Goal: Task Accomplishment & Management: Complete application form

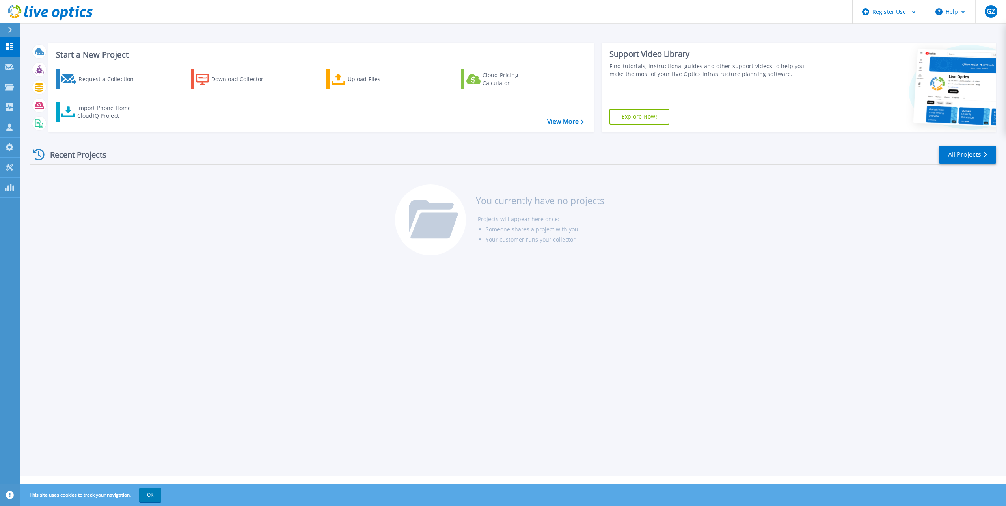
click at [222, 207] on div "Recent Projects All Projects You currently have no projects Projects will appea…" at bounding box center [513, 201] width 966 height 125
click at [81, 77] on div "Request a Collection" at bounding box center [109, 79] width 63 height 16
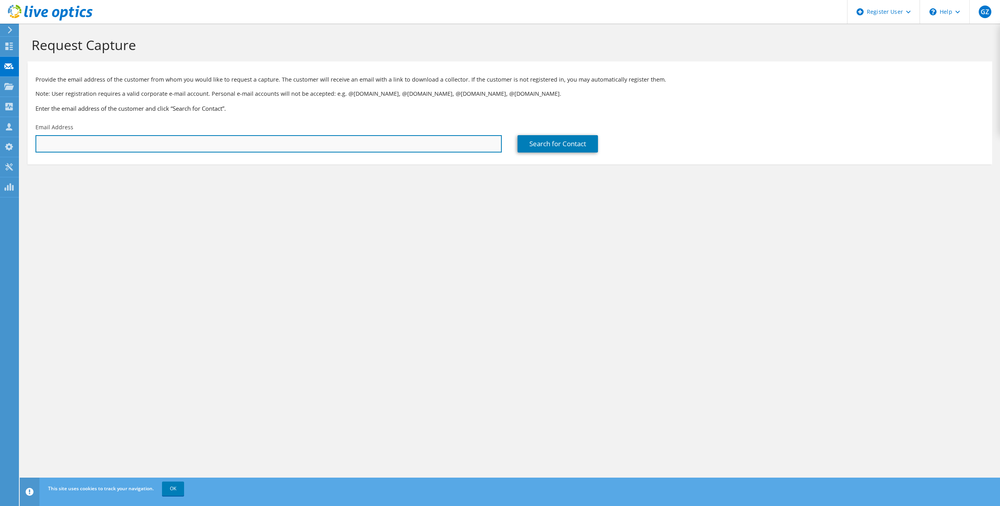
click at [164, 146] on input "text" at bounding box center [268, 143] width 466 height 17
click at [179, 143] on input "text" at bounding box center [268, 143] width 466 height 17
paste input "bradley.schmitz@sas-shoes.net"
type input "bradley.schmitz@sas-shoes.net"
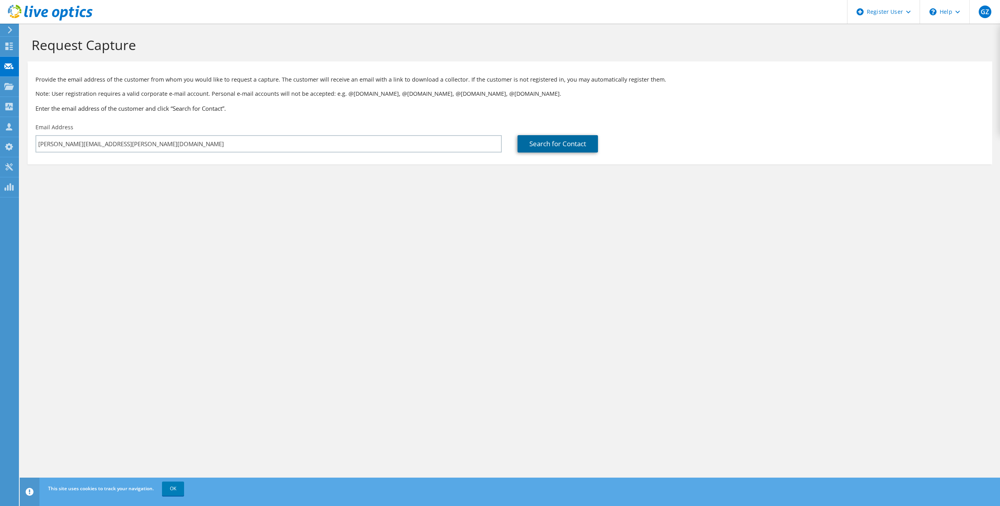
click at [532, 142] on link "Search for Contact" at bounding box center [558, 143] width 80 height 17
type input "SAS SHOEMAKERS"
type input "Brad"
type input "Schmitz"
type input "[GEOGRAPHIC_DATA]"
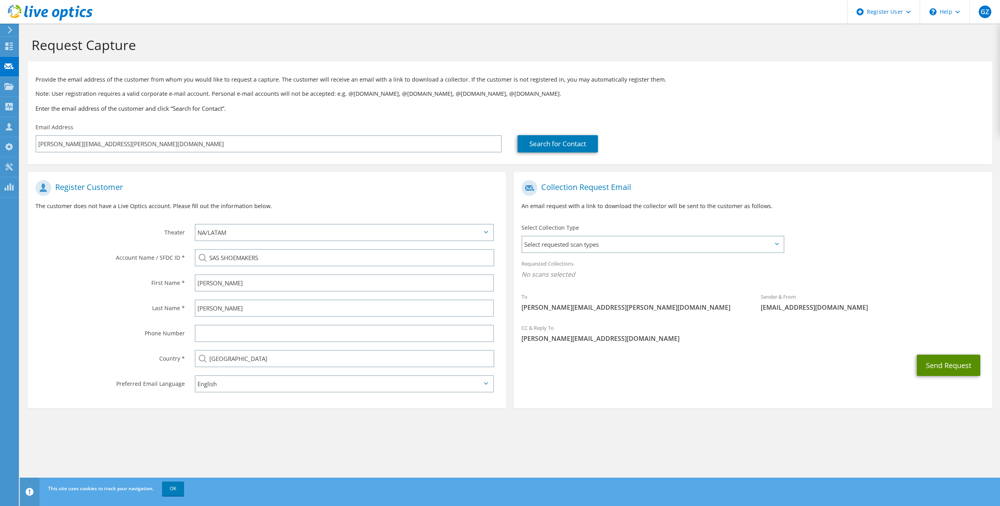
click at [964, 370] on button "Send Request" at bounding box center [948, 365] width 63 height 21
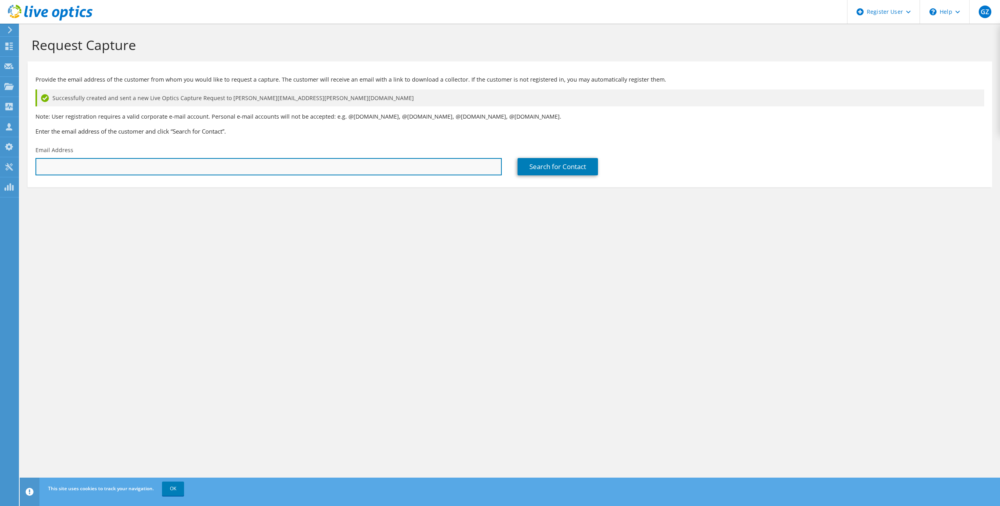
click at [109, 167] on input "text" at bounding box center [268, 166] width 466 height 17
paste input "jake.ross@sas-shoes.net"
type input "jake.ross@sas-shoes.net"
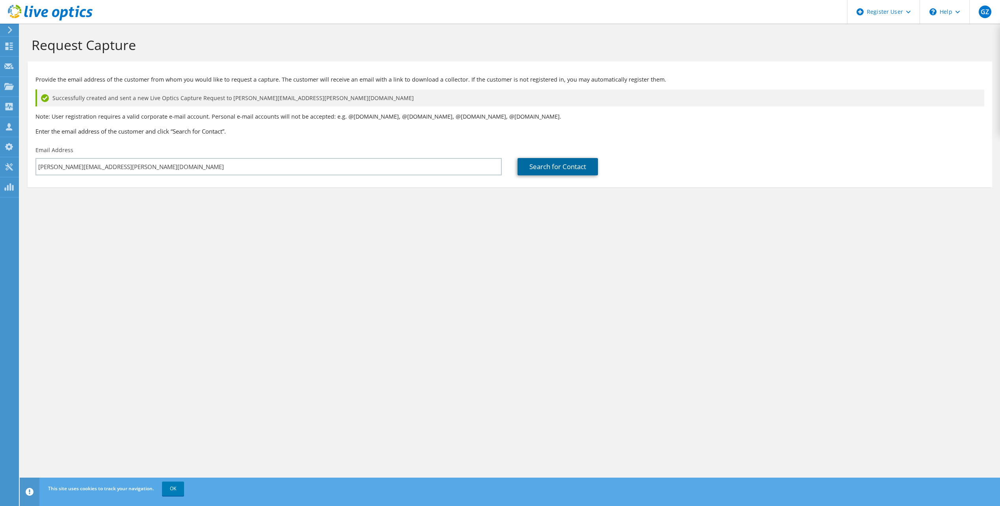
click at [581, 170] on link "Search for Contact" at bounding box center [558, 166] width 80 height 17
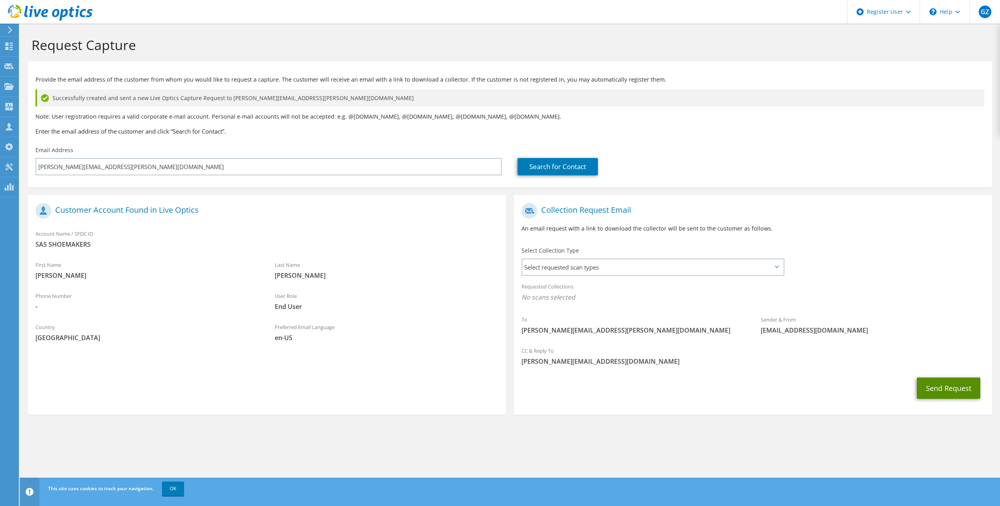
click at [953, 381] on button "Send Request" at bounding box center [948, 388] width 63 height 21
